Goal: Task Accomplishment & Management: Complete application form

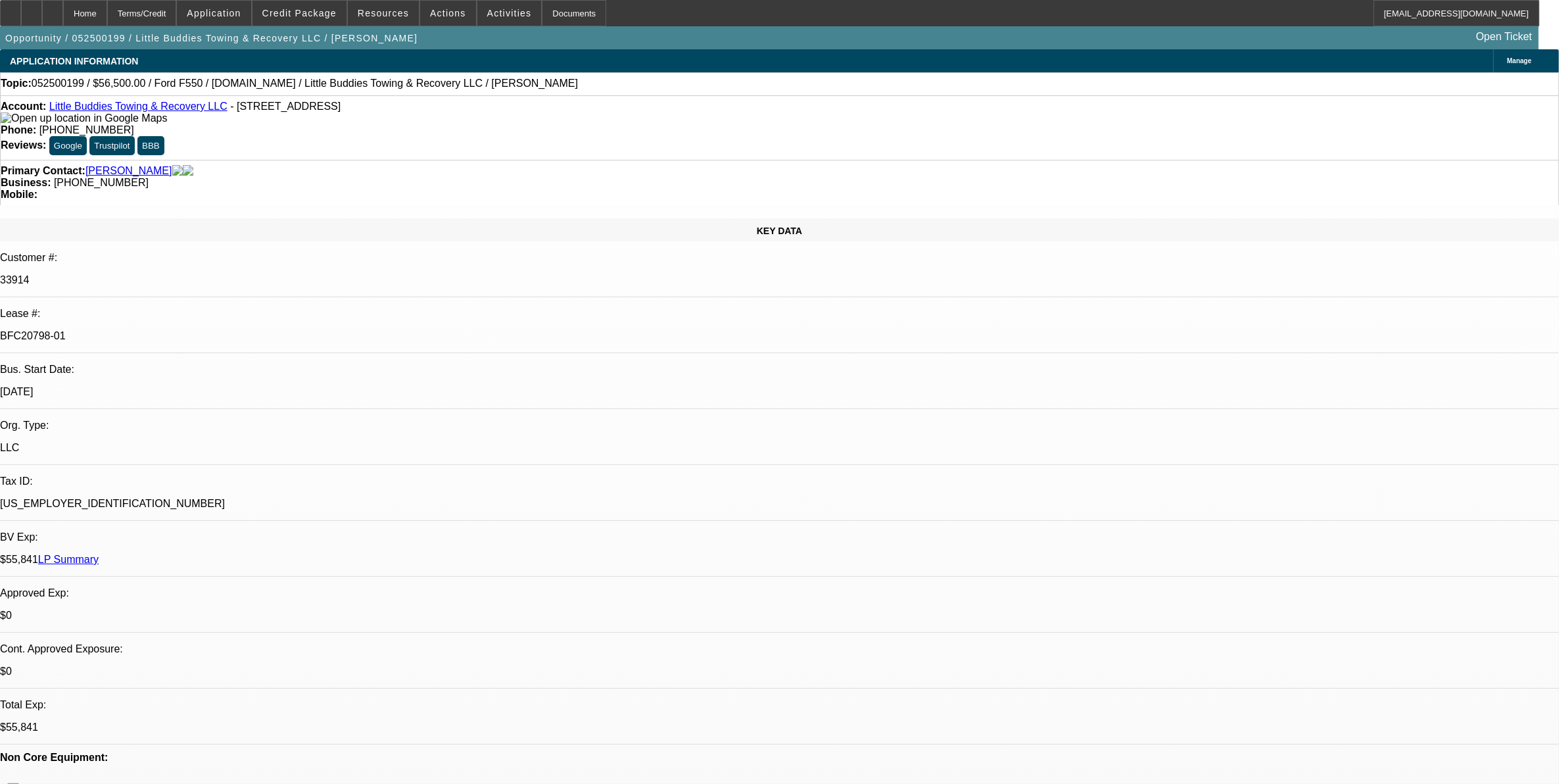
select select "0"
select select "2"
select select "0"
select select "2"
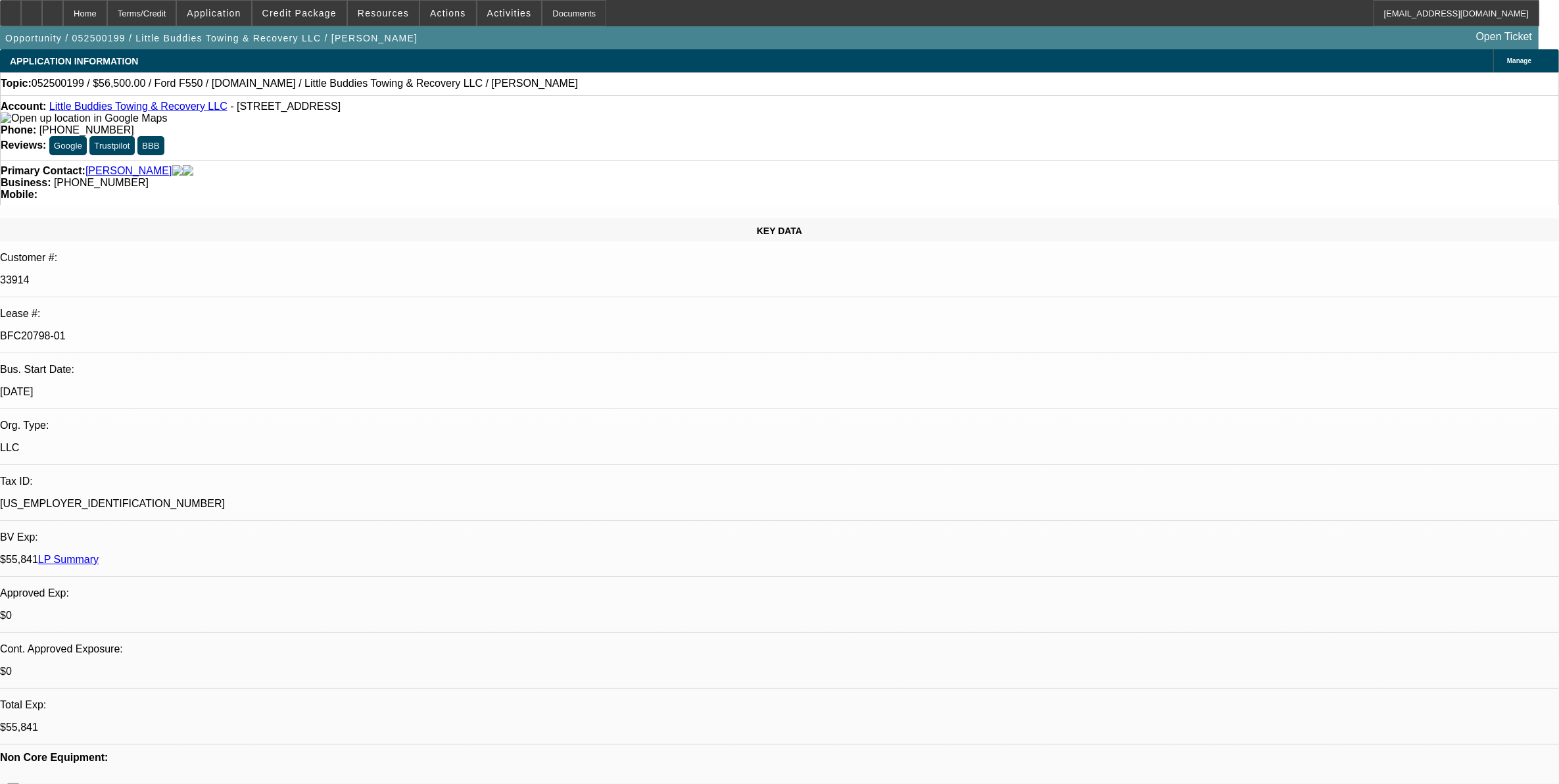
select select "0"
select select "2"
select select "0"
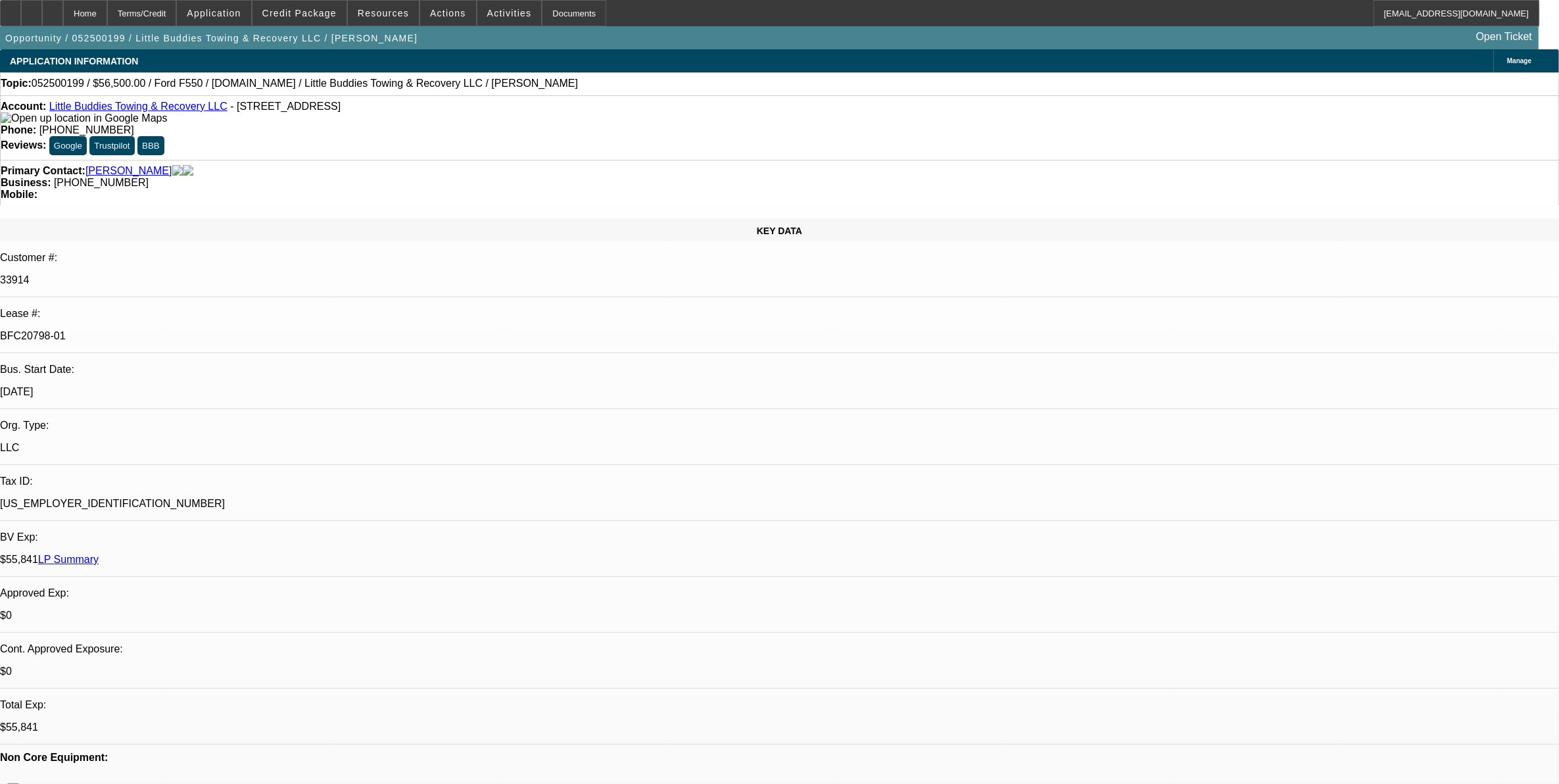
select select "2"
select select "0.1"
select select "1"
select select "2"
select select "6"
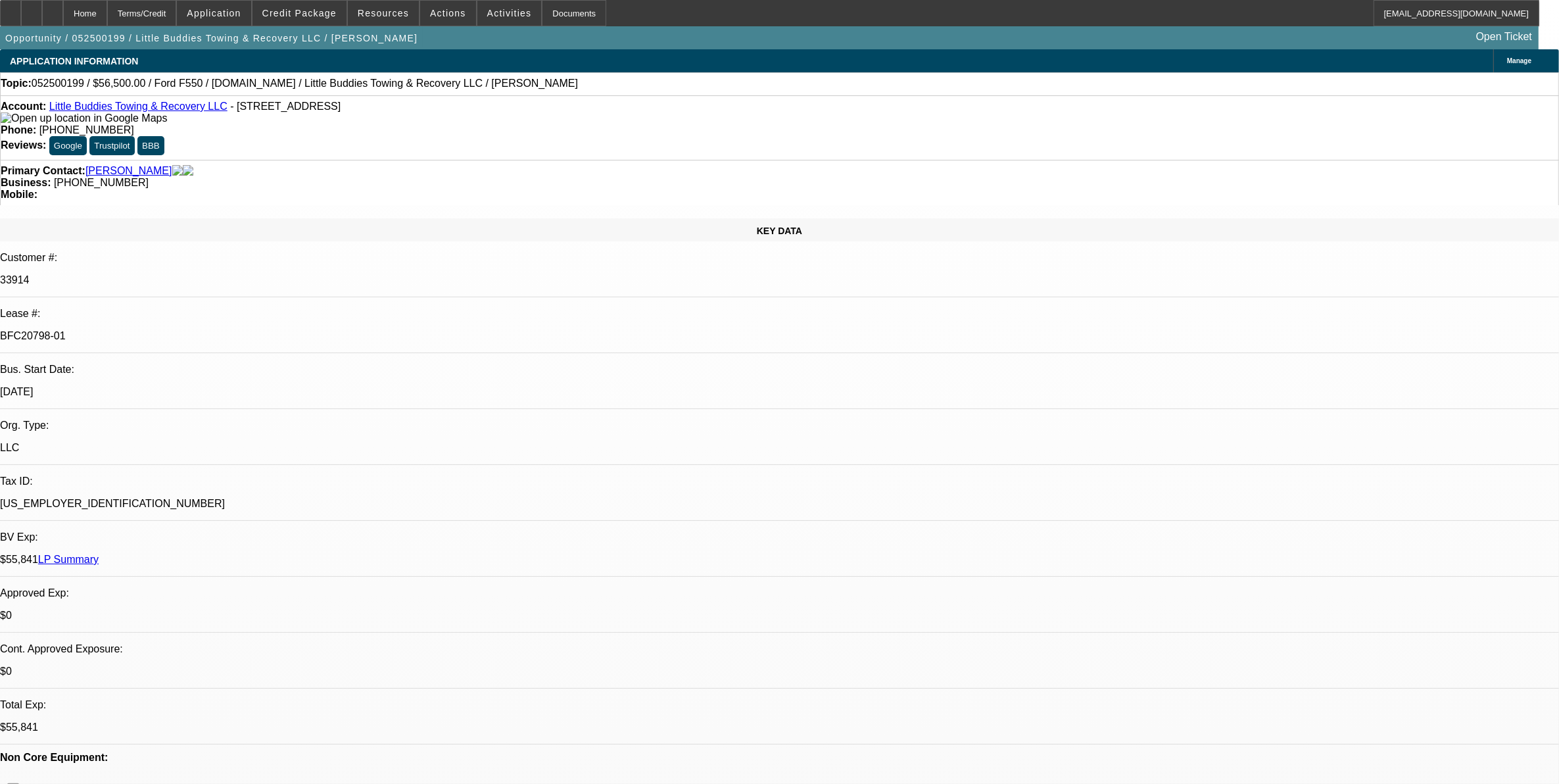
select select "1"
select select "2"
select select "6"
select select "1"
select select "2"
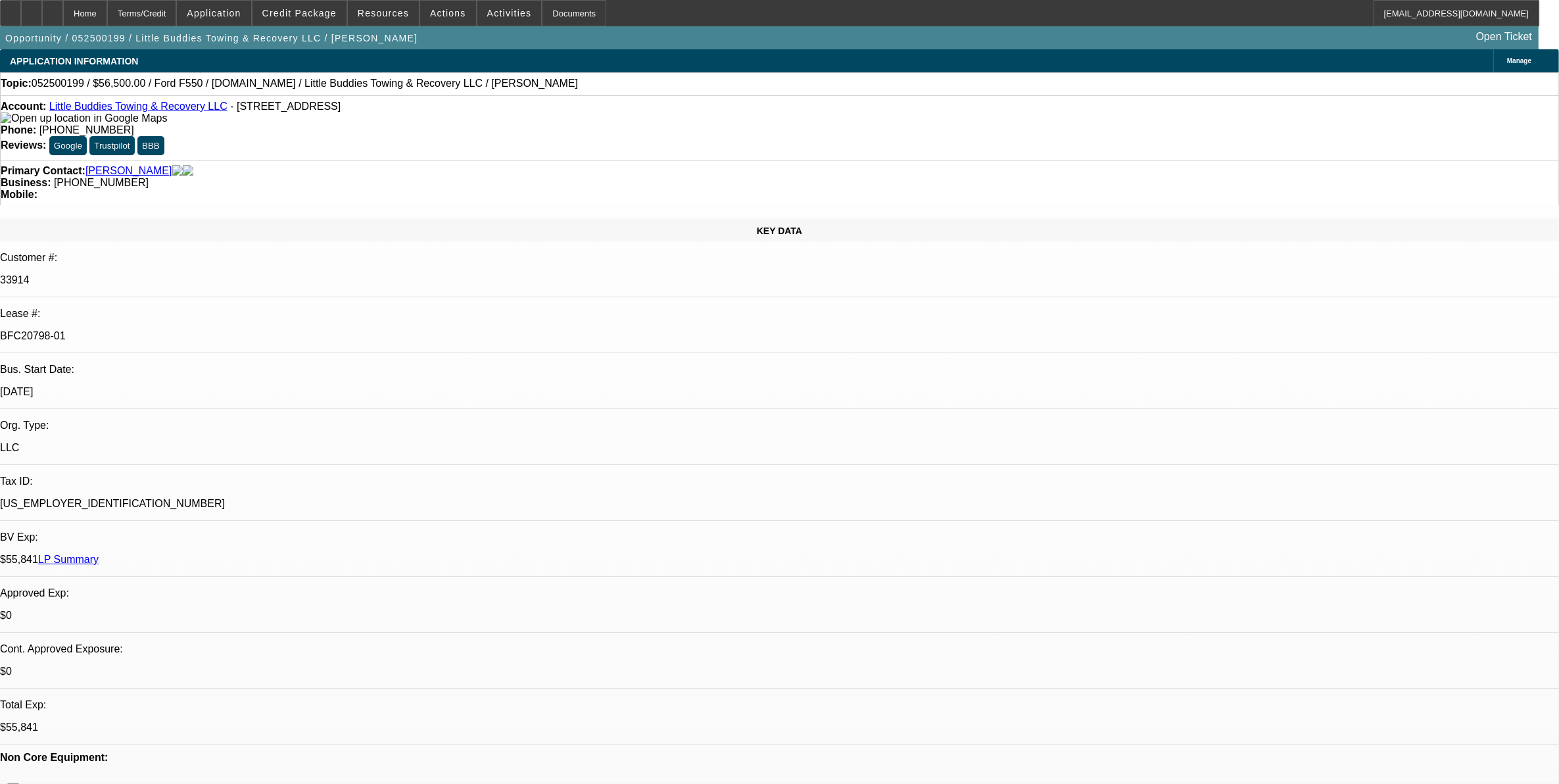
select select "6"
select select "1"
select select "2"
select select "4"
